Goal: Task Accomplishment & Management: Manage account settings

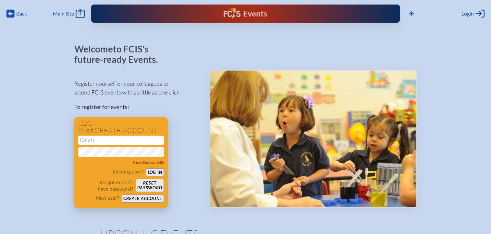
type input "[EMAIL_ADDRESS][DOMAIN_NAME]"
click at [154, 171] on button "Log in" at bounding box center [155, 173] width 18 height 8
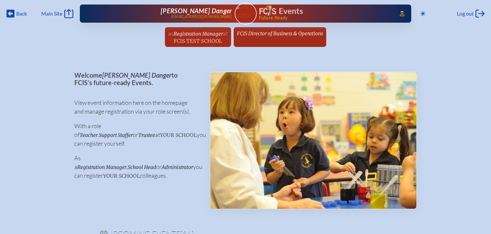
drag, startPoint x: 288, startPoint y: 34, endPoint x: 282, endPoint y: 41, distance: 8.7
click at [288, 34] on span "FCIS Director of Business & Operations" at bounding box center [280, 33] width 86 height 6
